Goal: Task Accomplishment & Management: Use online tool/utility

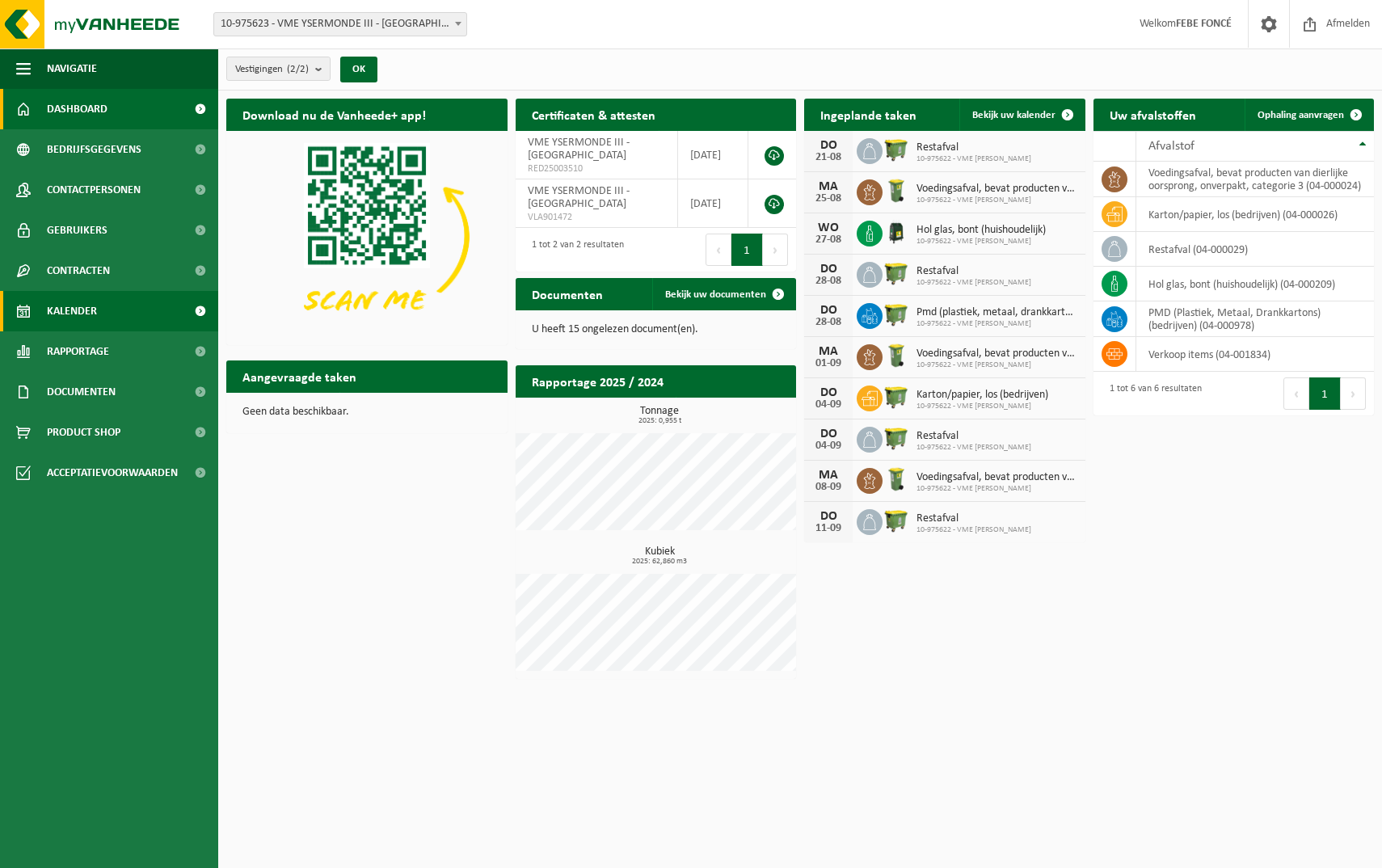
click at [69, 302] on span "Kalender" at bounding box center [72, 311] width 50 height 41
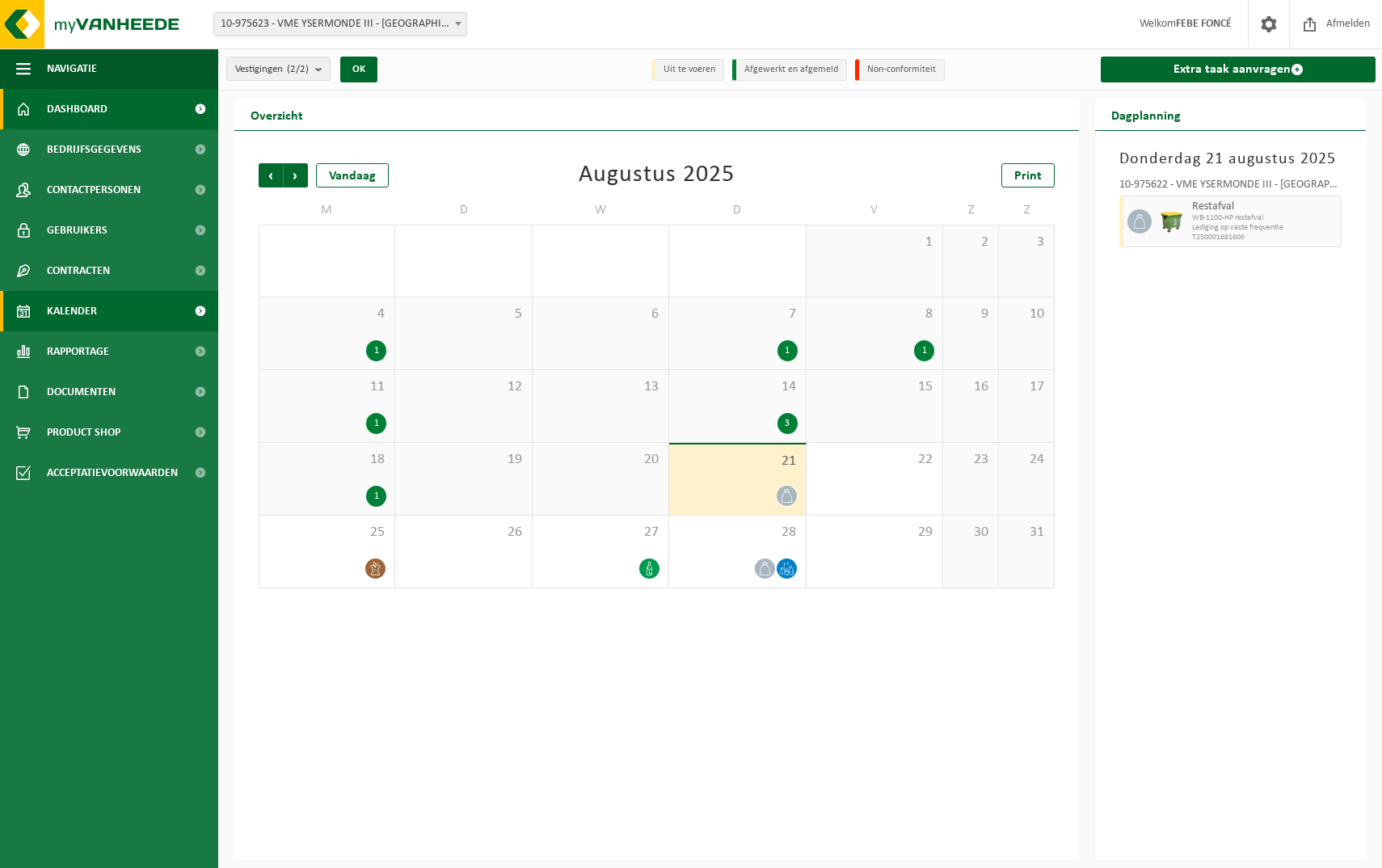
click at [76, 108] on span "Dashboard" at bounding box center [78, 109] width 61 height 41
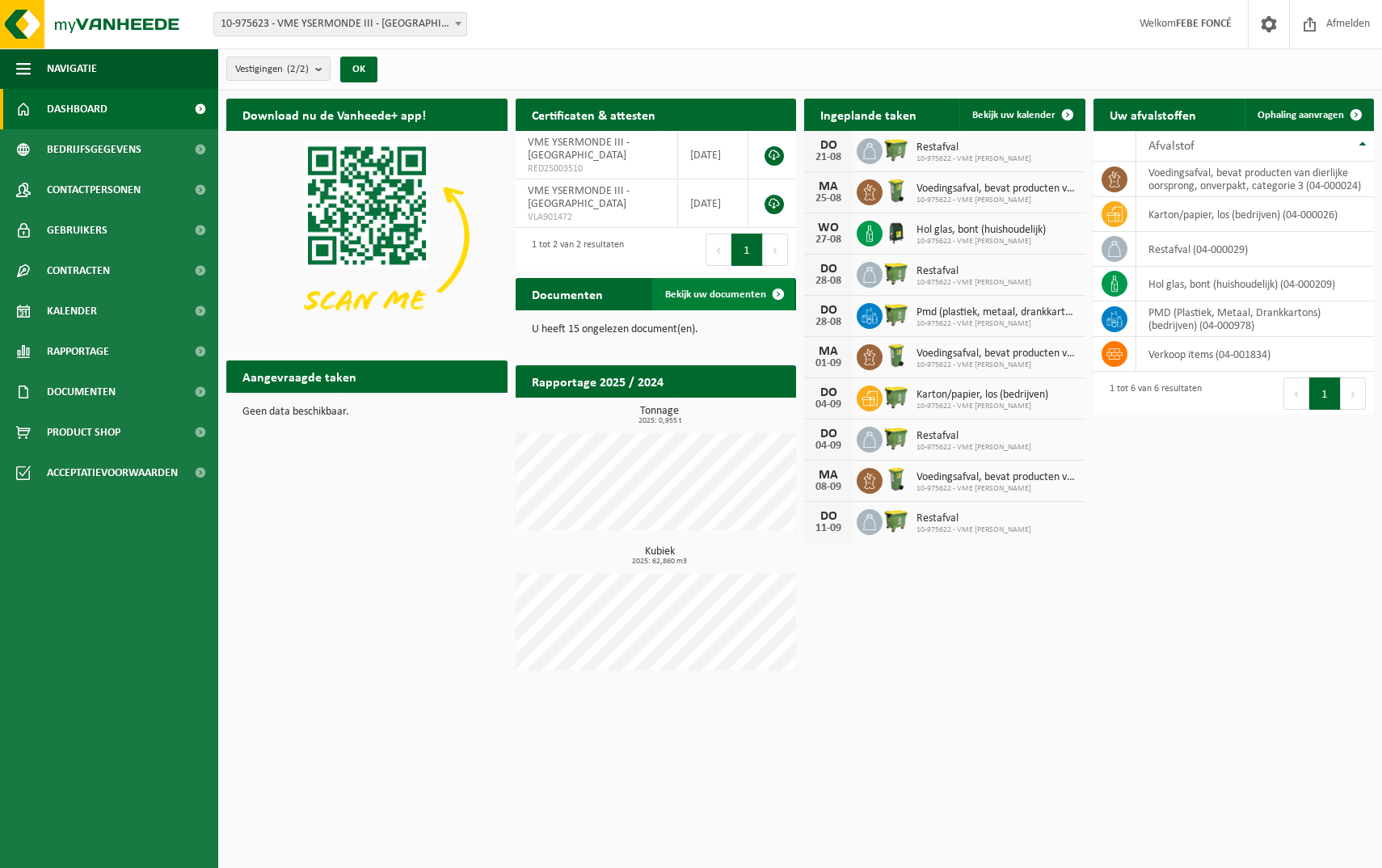
click at [700, 297] on span "Bekijk uw documenten" at bounding box center [715, 294] width 101 height 10
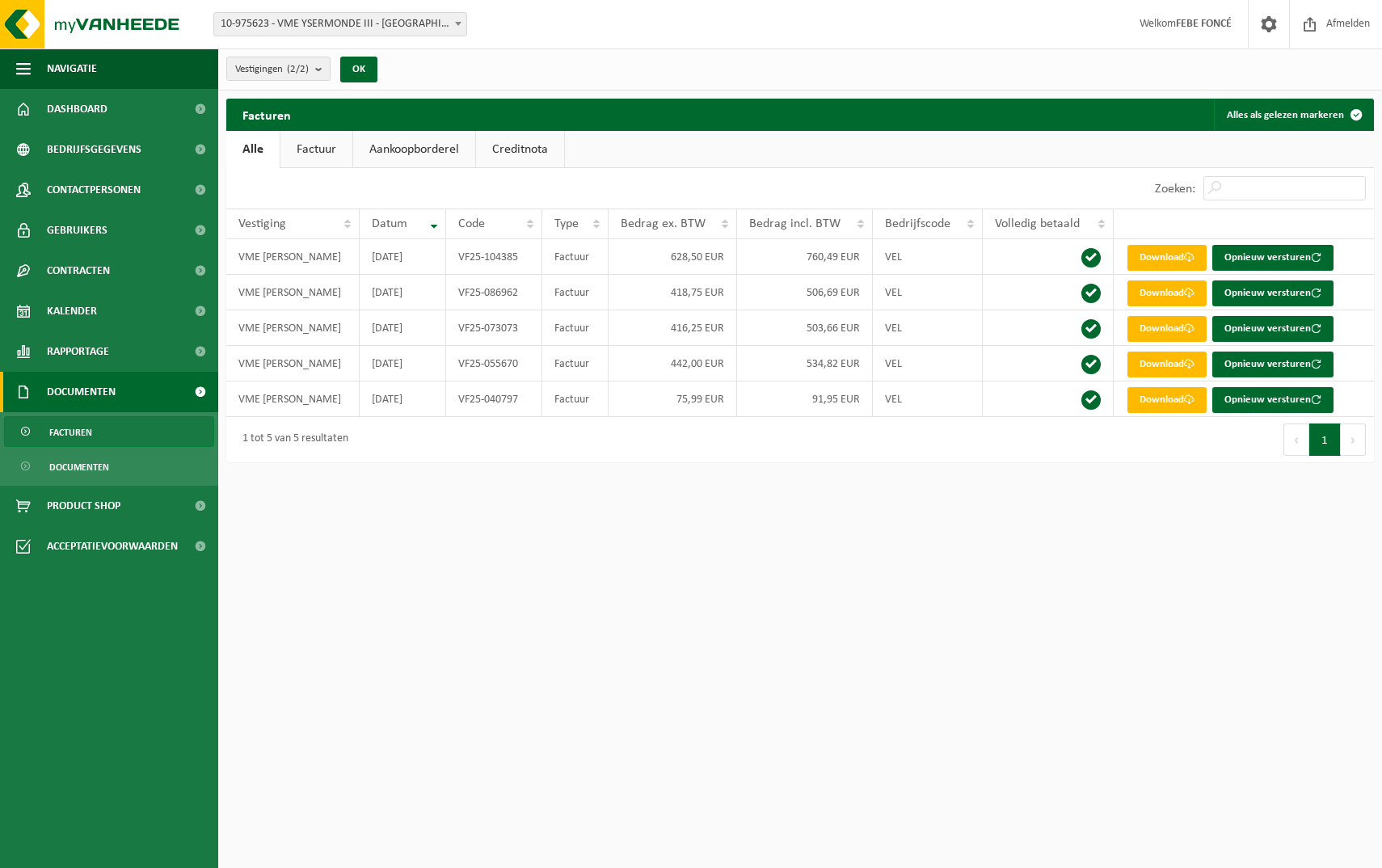
click at [1358, 435] on button "Volgende" at bounding box center [1353, 440] width 25 height 32
click at [313, 147] on link "Factuur" at bounding box center [316, 148] width 72 height 37
click at [430, 148] on link "Aankoopborderel" at bounding box center [415, 148] width 122 height 37
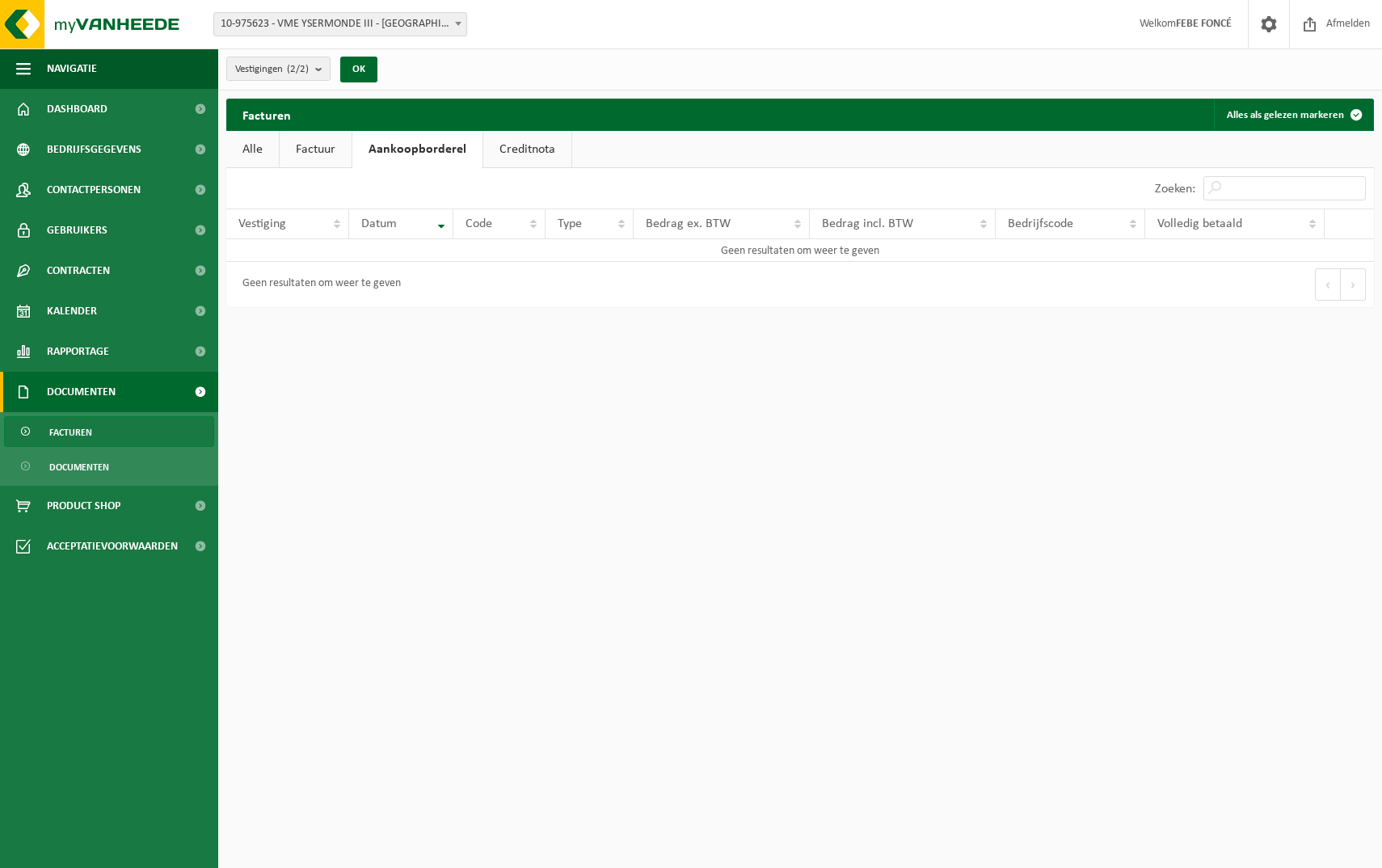
click at [524, 144] on link "Creditnota" at bounding box center [527, 148] width 88 height 37
click at [123, 429] on link "Facturen" at bounding box center [109, 431] width 210 height 30
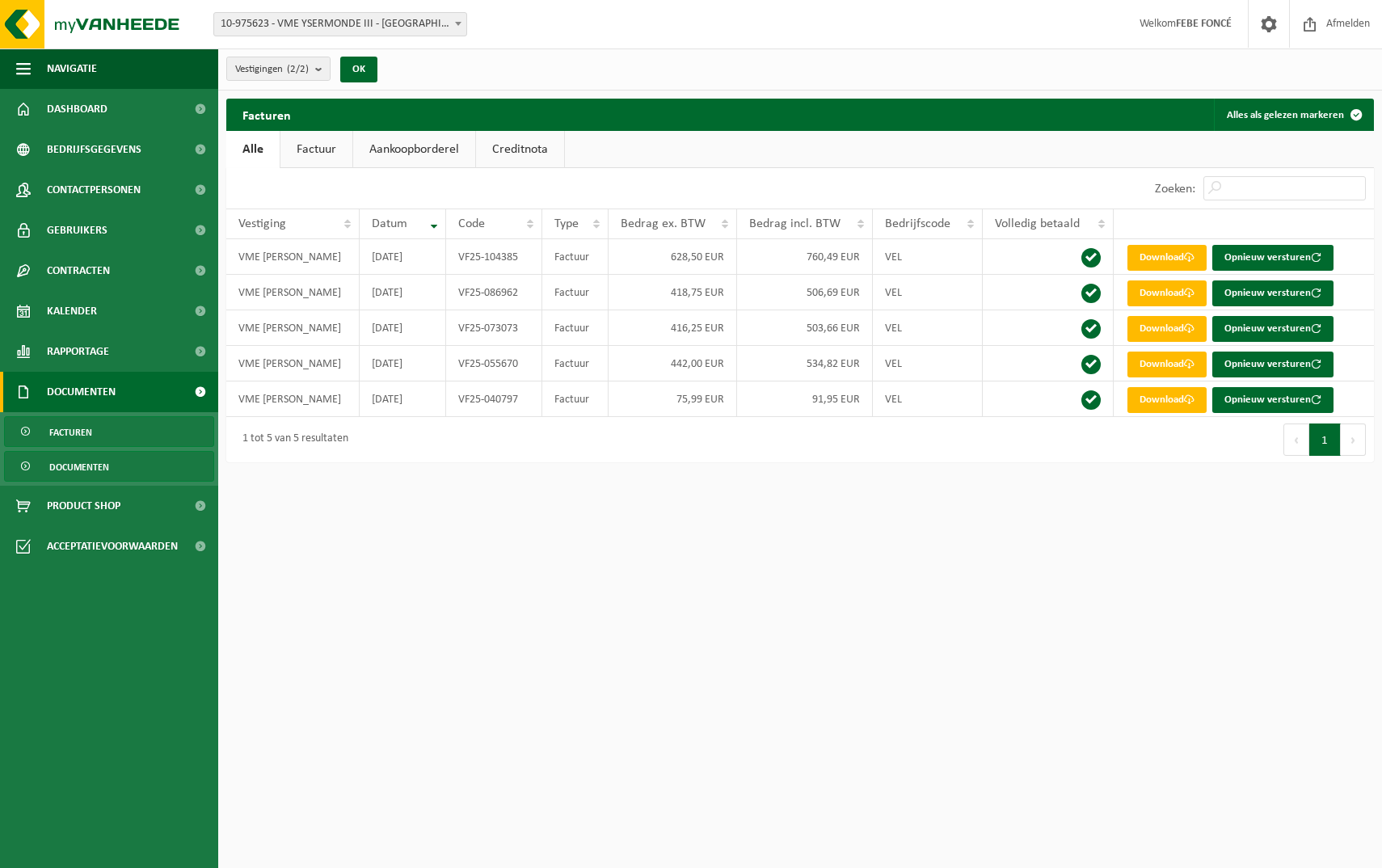
click at [96, 469] on span "Documenten" at bounding box center [79, 467] width 60 height 30
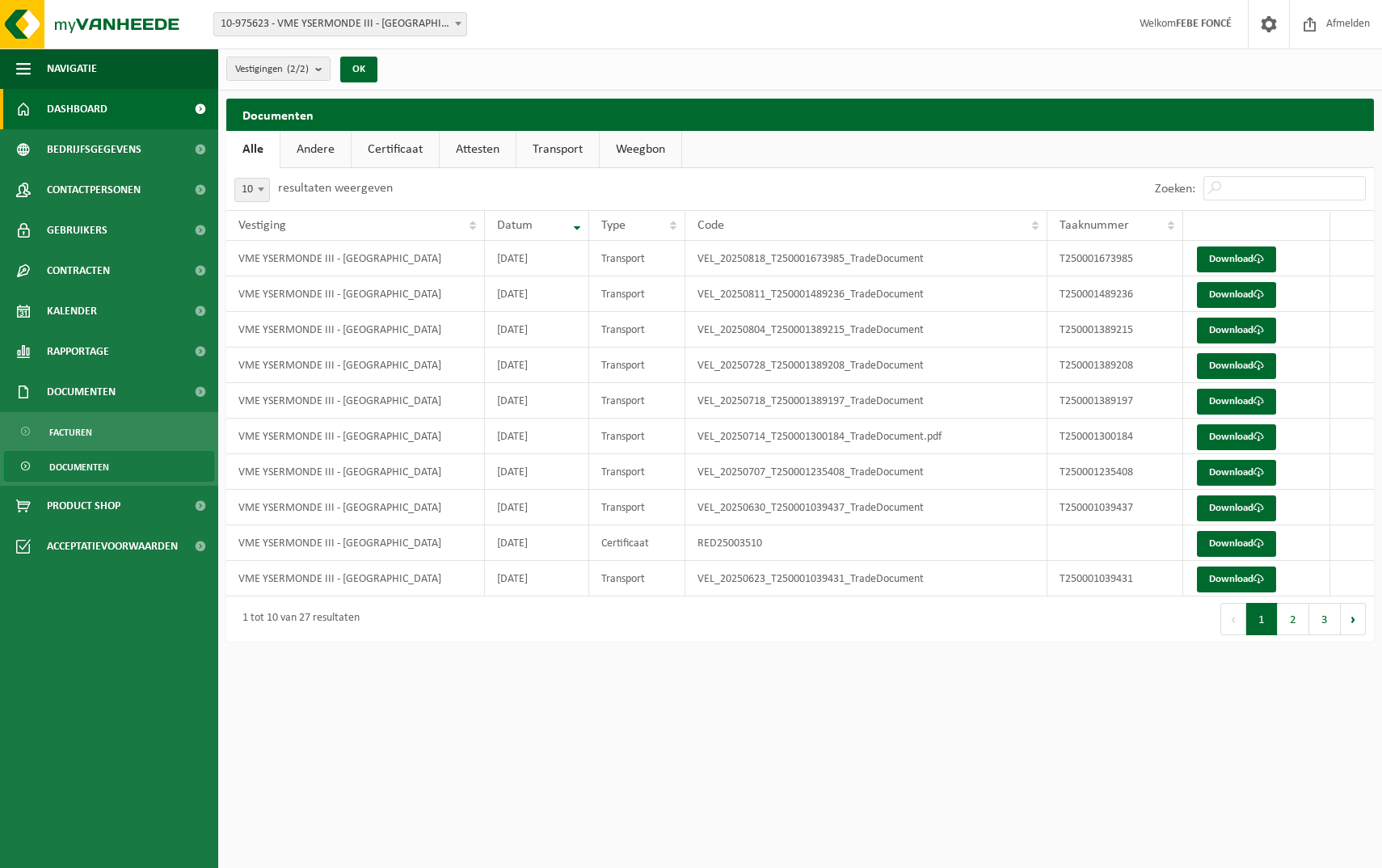
click at [141, 102] on link "Dashboard" at bounding box center [109, 109] width 219 height 41
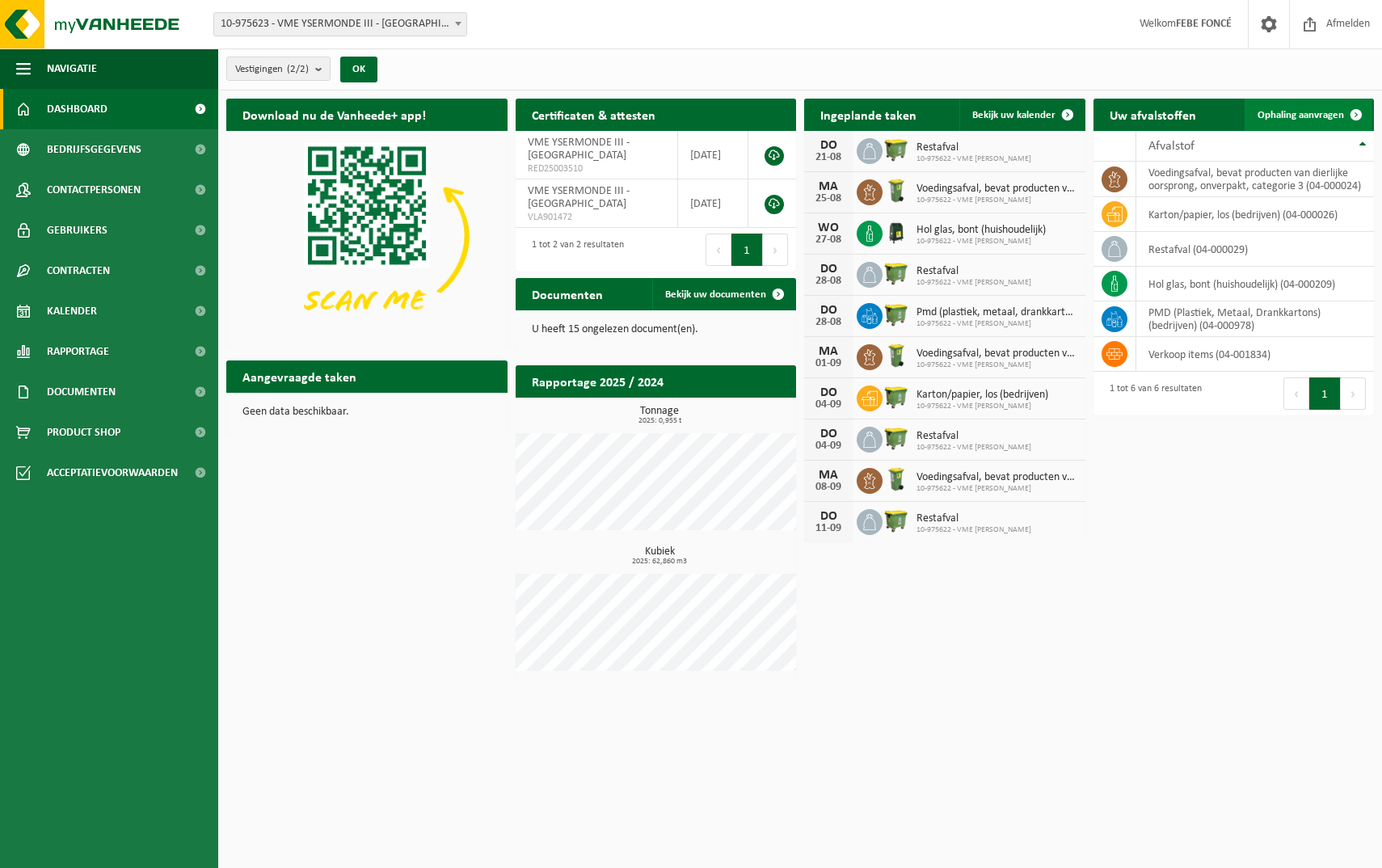
click at [1298, 113] on span "Ophaling aanvragen" at bounding box center [1300, 114] width 86 height 10
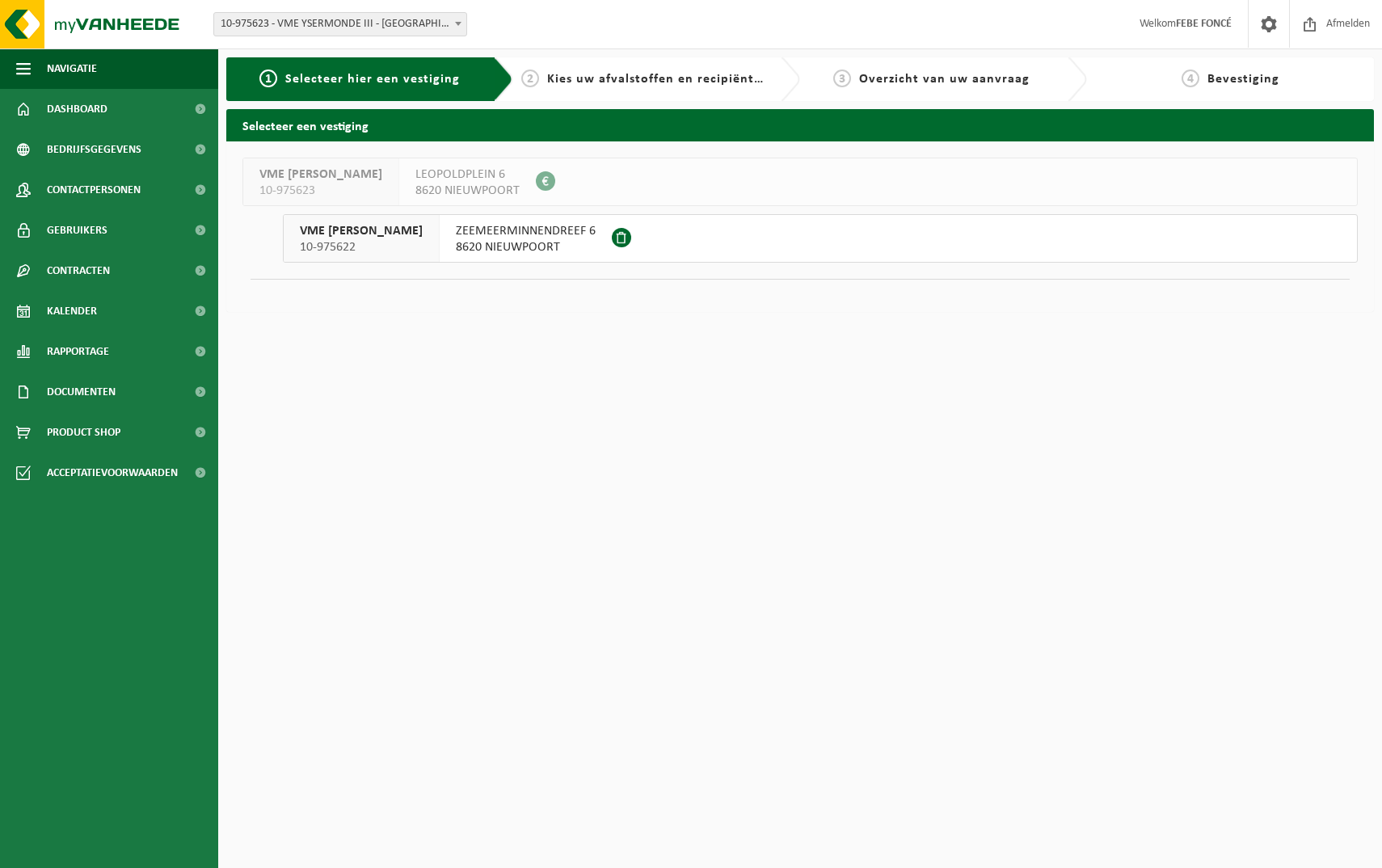
click at [565, 248] on span "8620 NIEUWPOORT" at bounding box center [526, 247] width 140 height 16
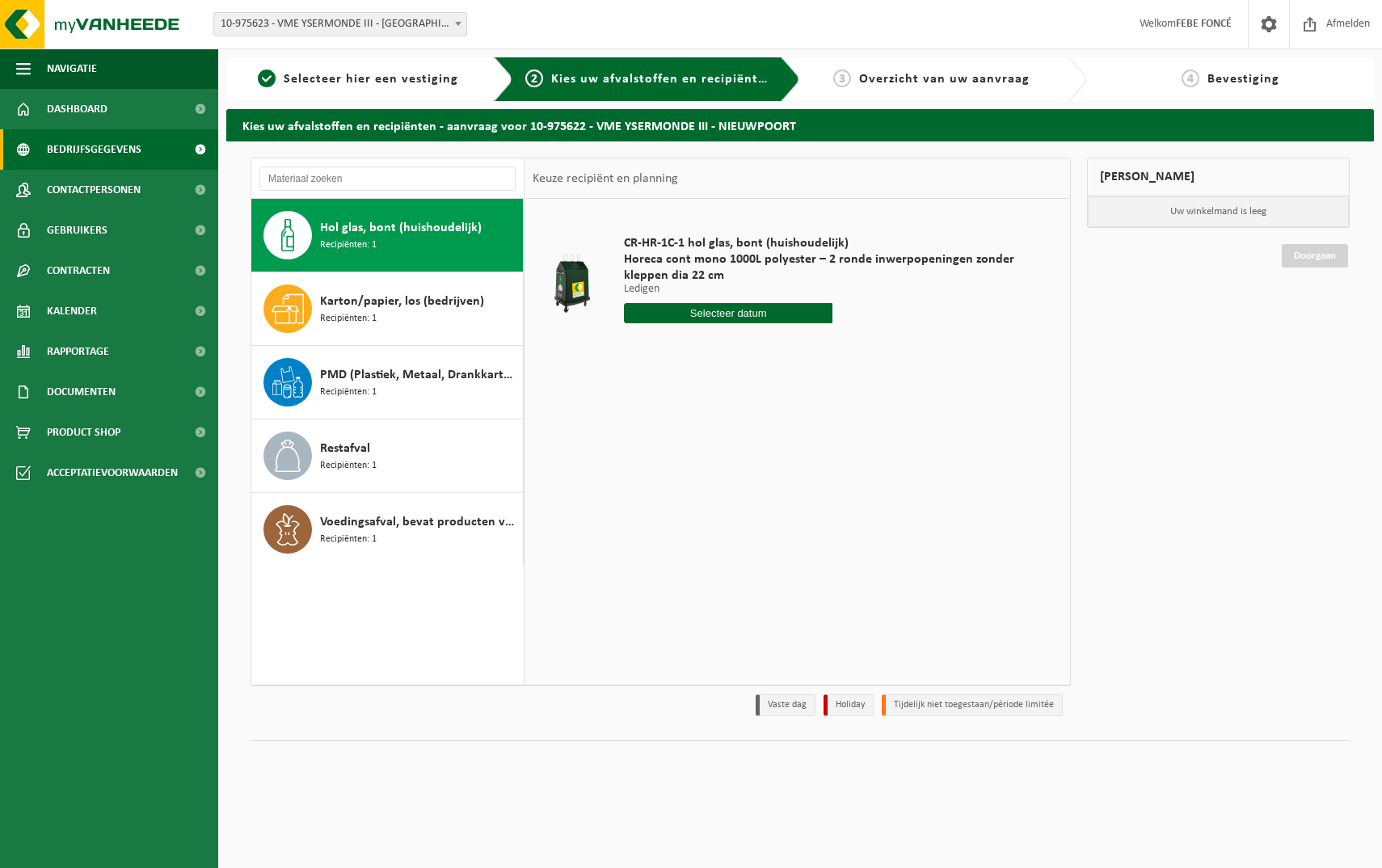
click at [92, 148] on span "Bedrijfsgegevens" at bounding box center [95, 149] width 95 height 41
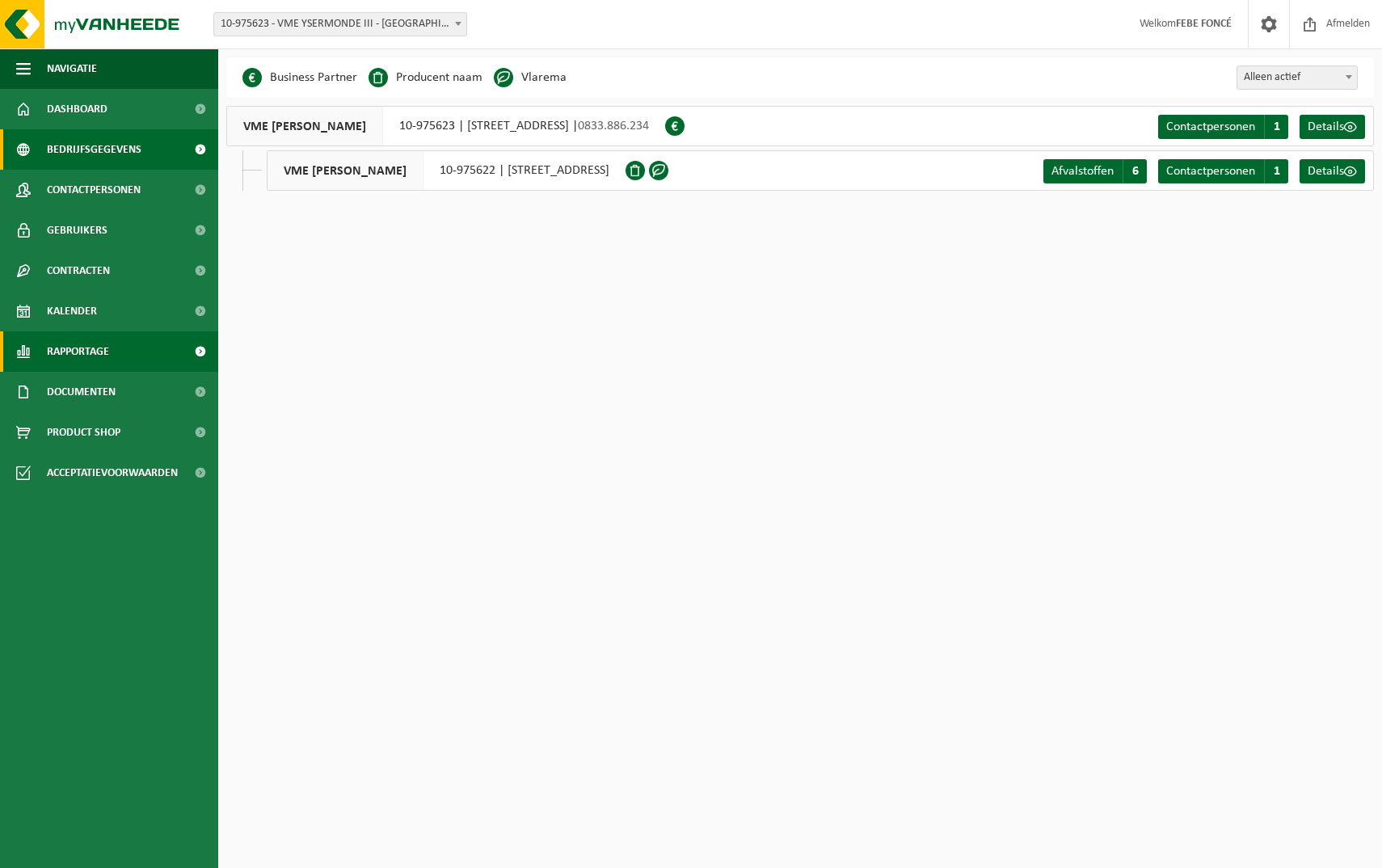
click at [80, 360] on span "Rapportage" at bounding box center [79, 351] width 62 height 41
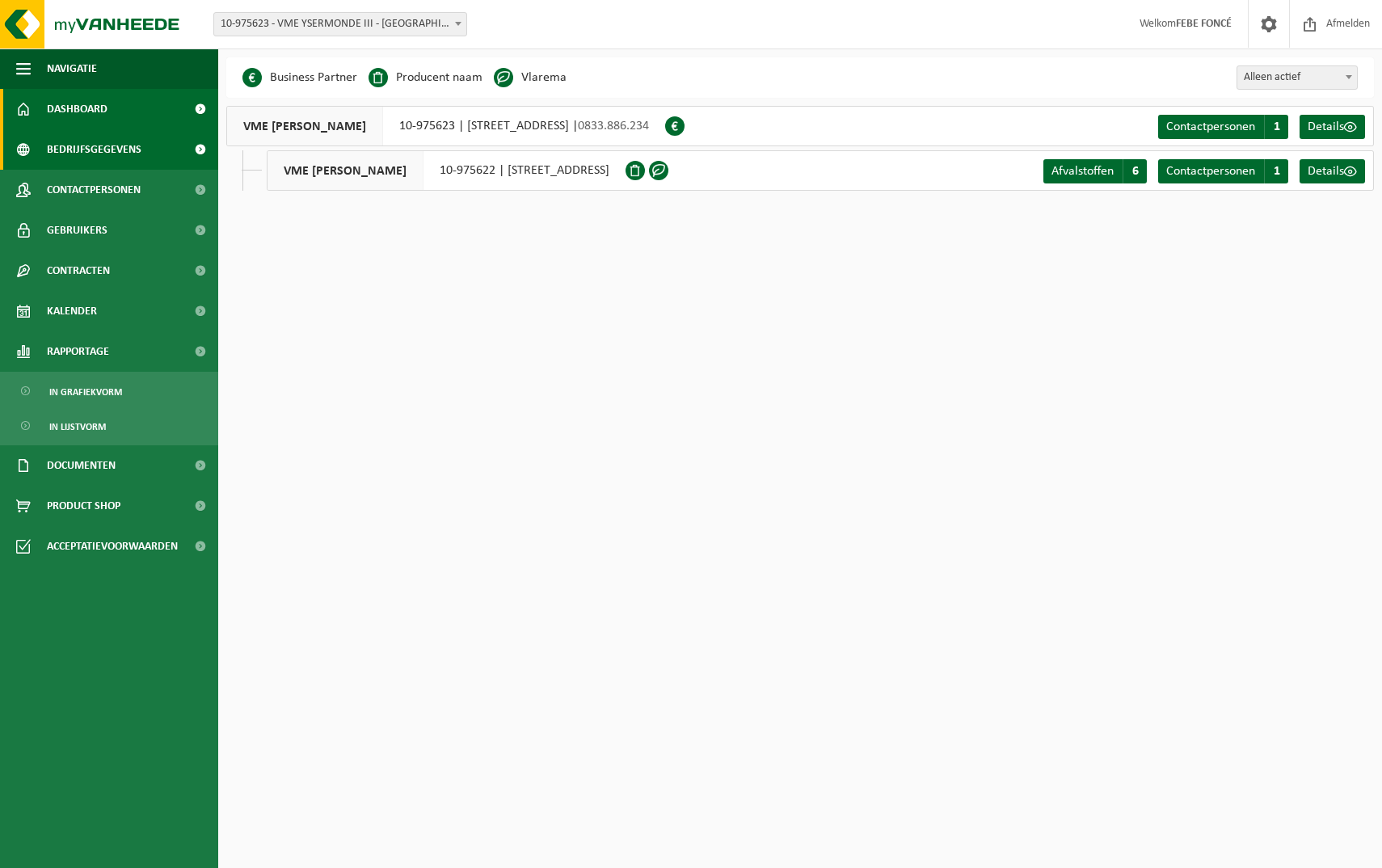
click at [146, 118] on link "Dashboard" at bounding box center [109, 109] width 219 height 41
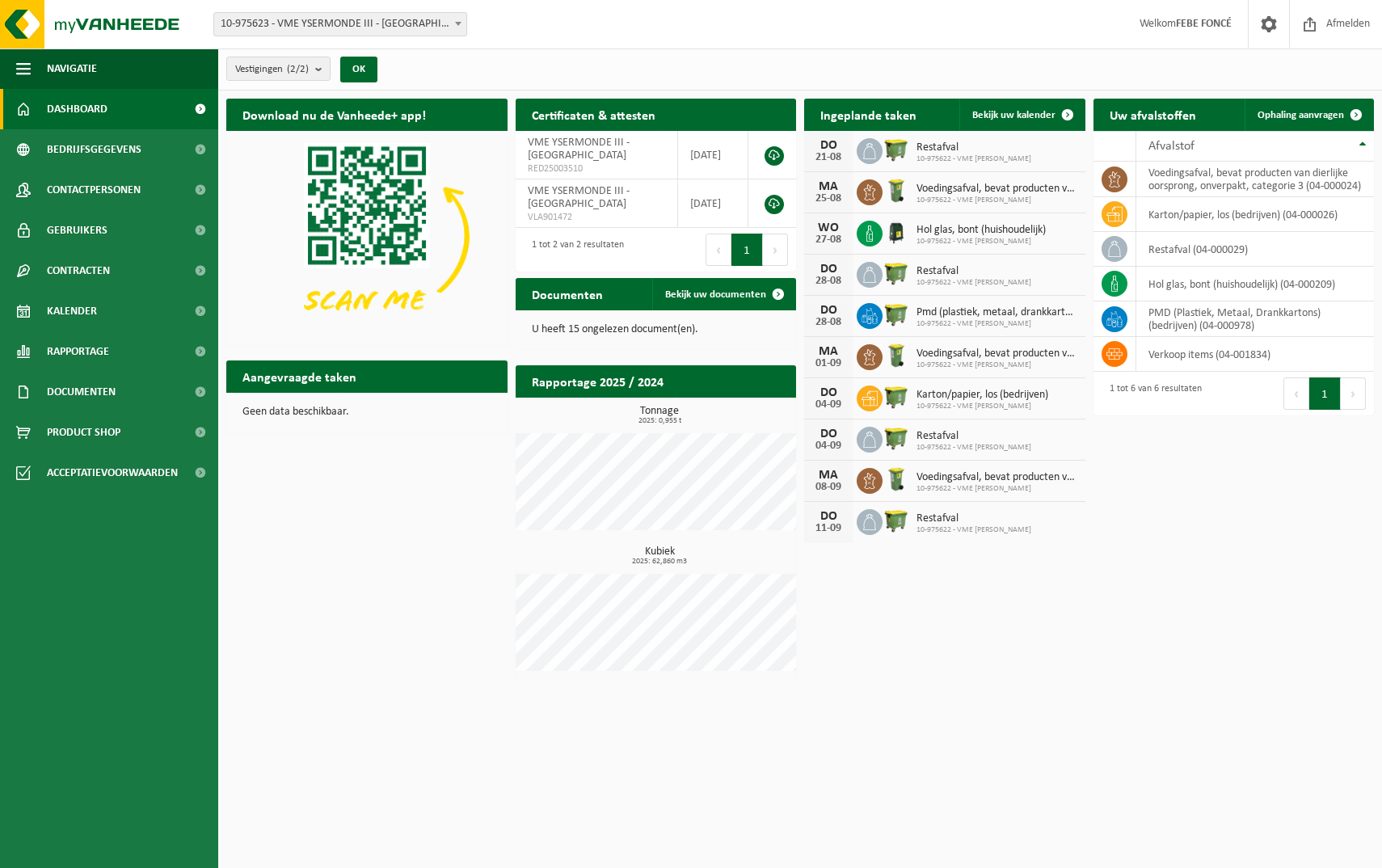
click at [312, 380] on h2 "Aangevraagde taken" at bounding box center [299, 375] width 147 height 31
drag, startPoint x: 312, startPoint y: 380, endPoint x: 290, endPoint y: 416, distance: 42.2
click at [290, 416] on p "Geen data beschikbaar." at bounding box center [366, 412] width 249 height 11
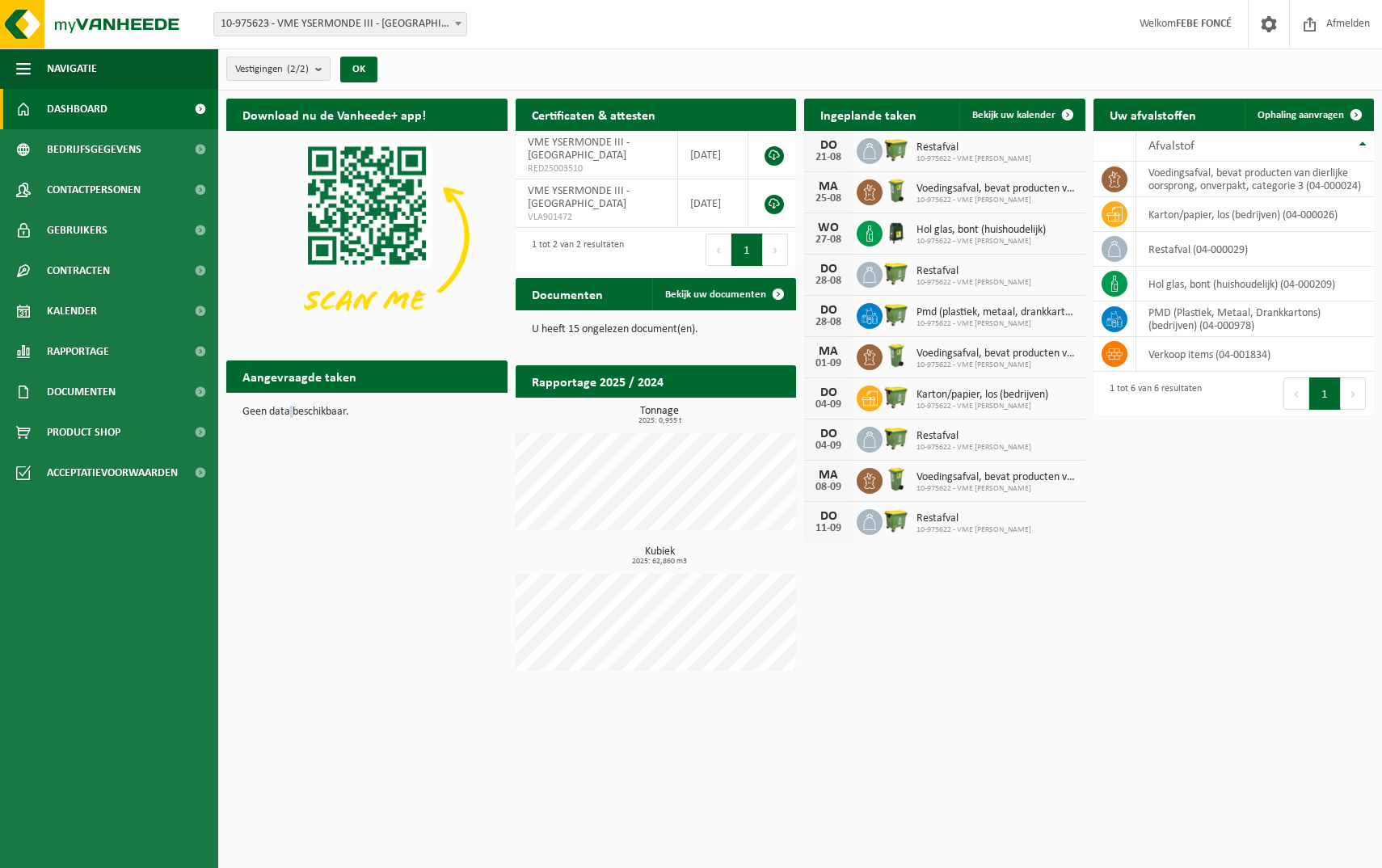
click at [290, 416] on p "Geen data beschikbaar." at bounding box center [366, 412] width 249 height 11
drag, startPoint x: 290, startPoint y: 416, endPoint x: 446, endPoint y: 438, distance: 157.5
click at [446, 439] on div "Aangevraagde taken Toon de aangevraagde taken Geen data beschikbaar." at bounding box center [367, 396] width 289 height 89
click at [960, 226] on span "Hol glas, bont (huishoudelijk)" at bounding box center [981, 231] width 130 height 13
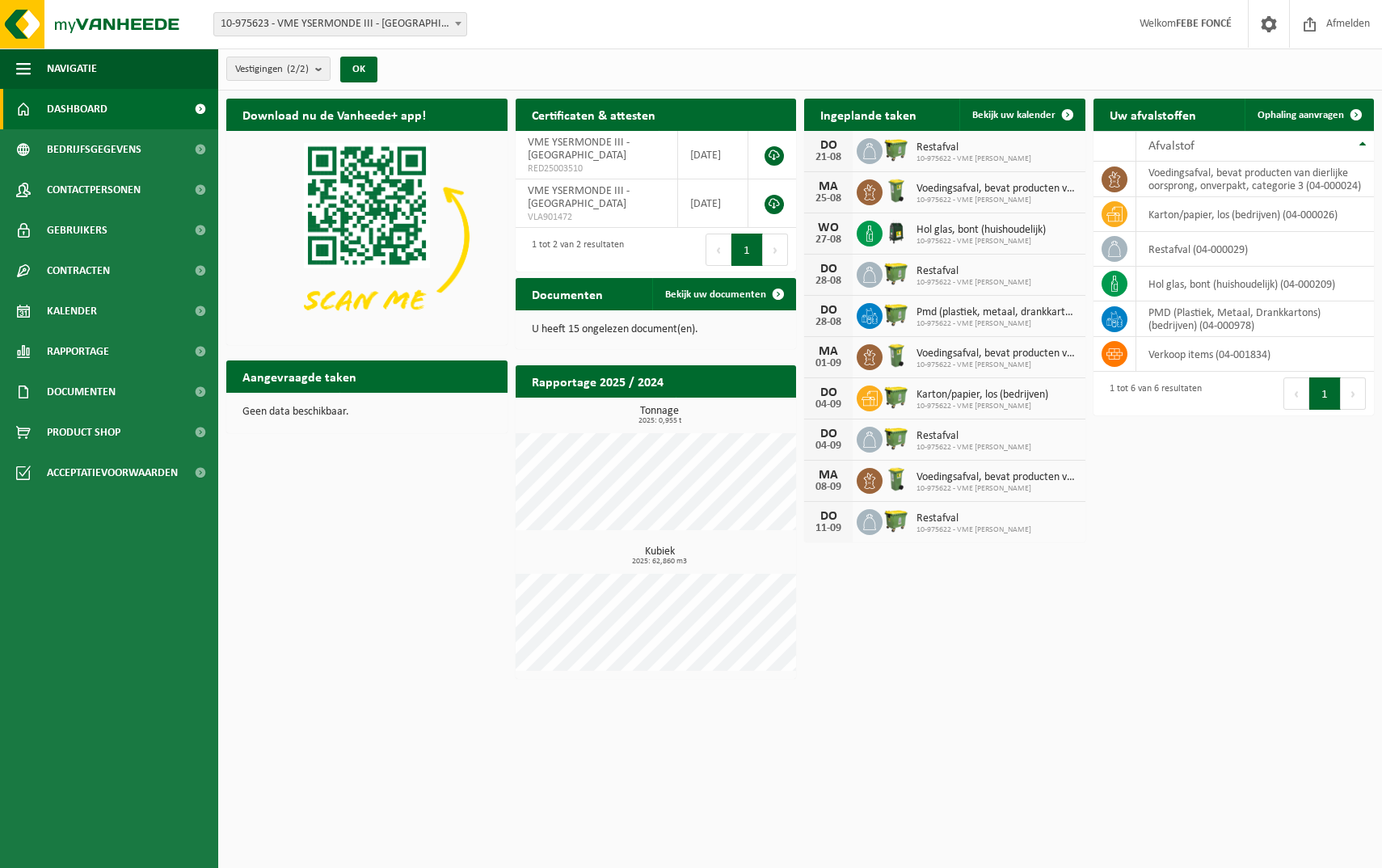
click at [832, 241] on div "27-08" at bounding box center [829, 240] width 32 height 11
click at [894, 227] on img at bounding box center [896, 232] width 27 height 27
click at [1044, 105] on link "Bekijk uw kalender" at bounding box center [1022, 114] width 125 height 32
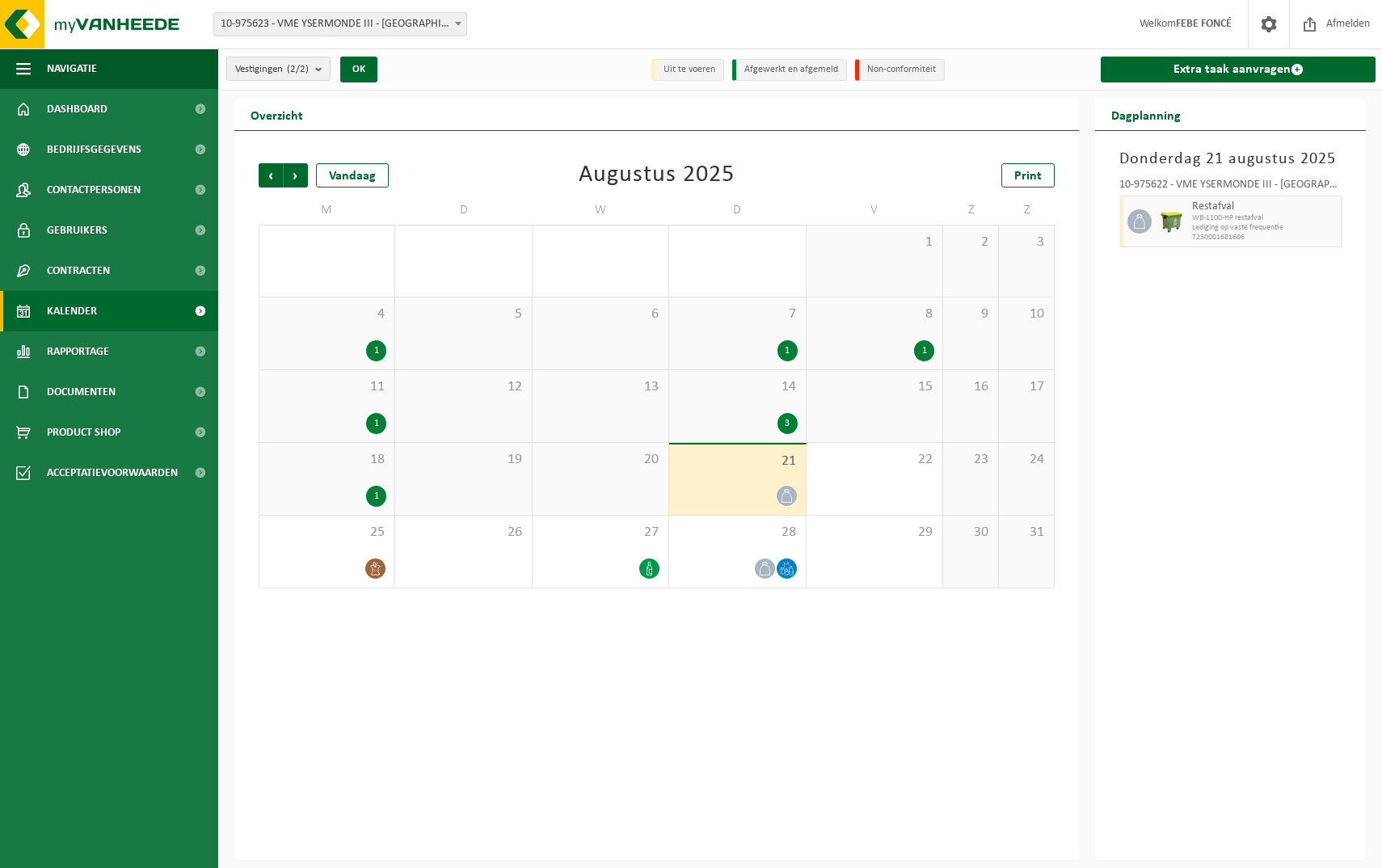
click at [762, 408] on div "14 3" at bounding box center [737, 406] width 136 height 72
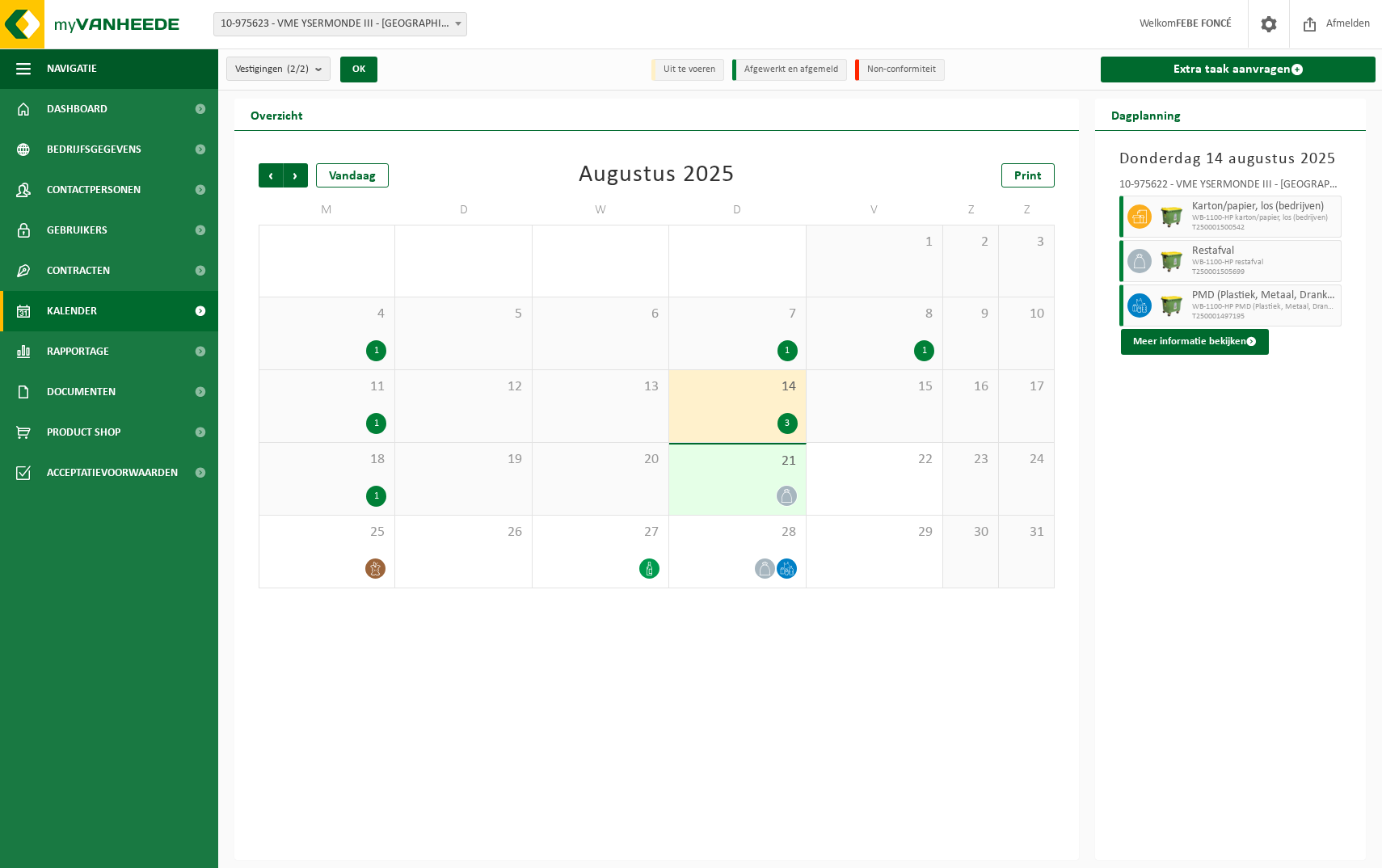
click at [732, 458] on span "21" at bounding box center [737, 460] width 119 height 18
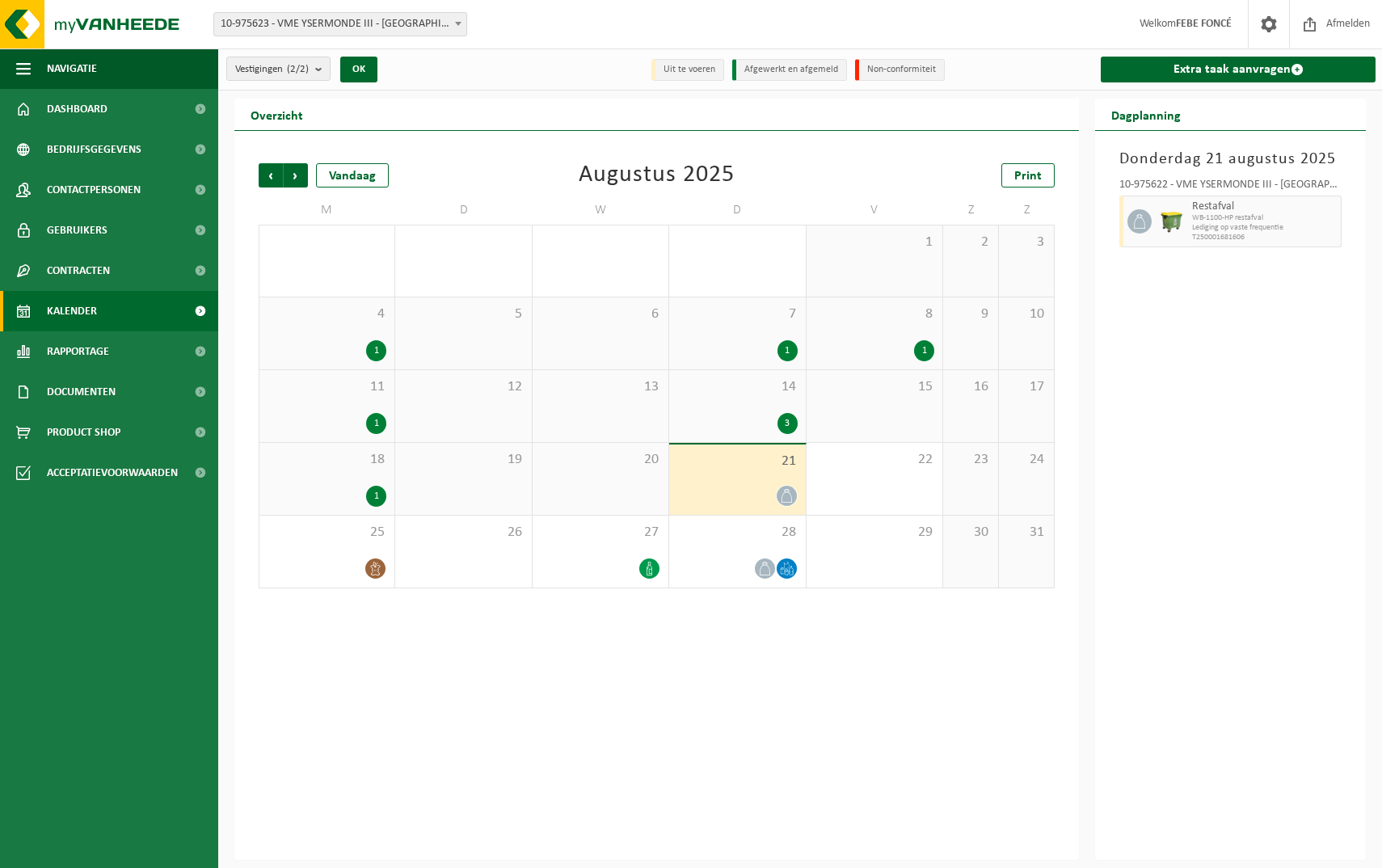
click at [531, 476] on div "19" at bounding box center [464, 478] width 136 height 72
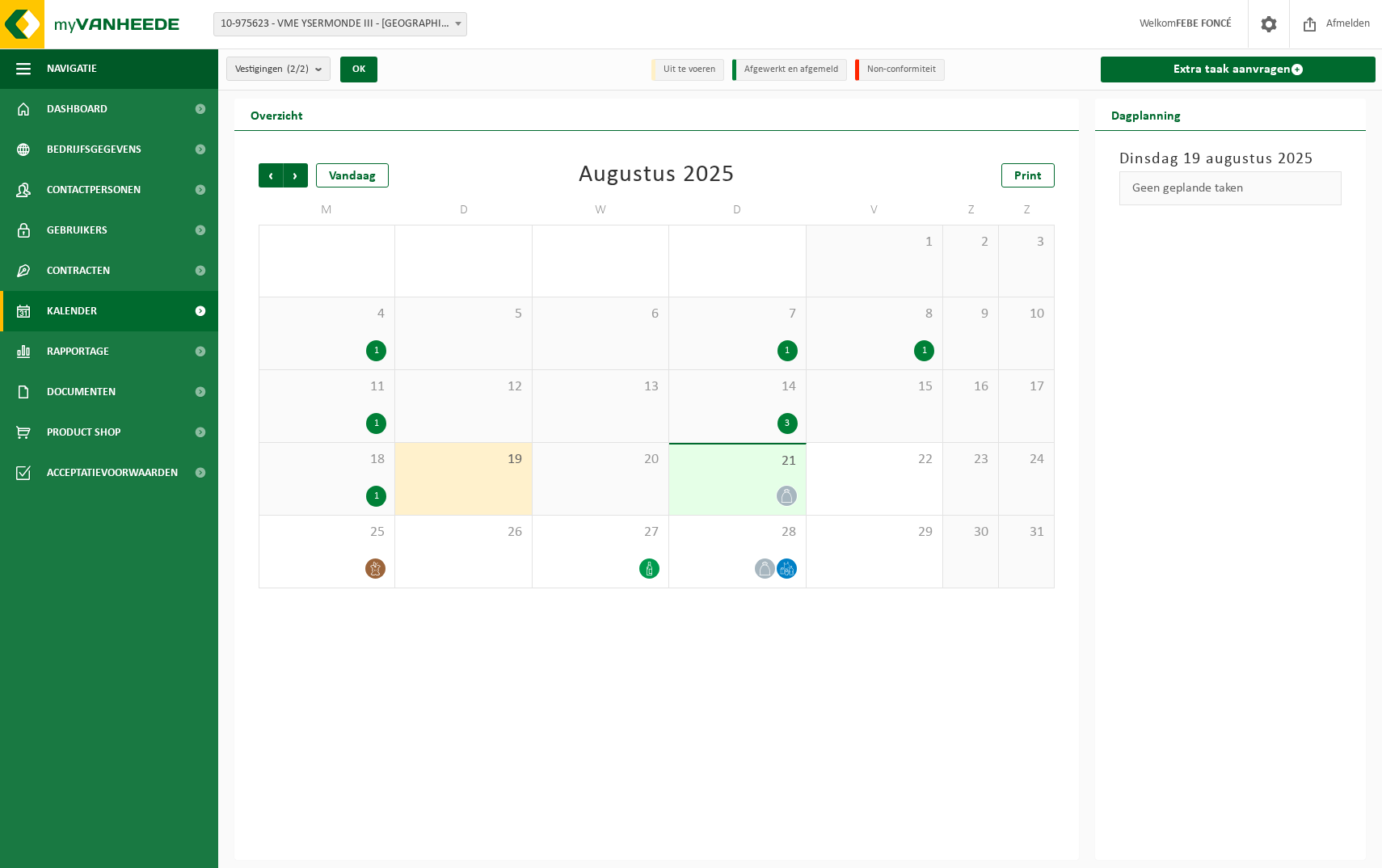
click at [573, 483] on div "20" at bounding box center [601, 478] width 136 height 72
